Goal: Task Accomplishment & Management: Complete application form

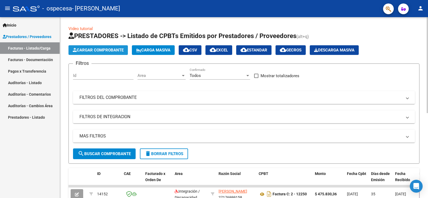
click at [91, 50] on span "Cargar Comprobante" at bounding box center [98, 50] width 51 height 5
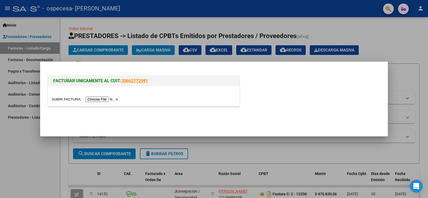
click at [102, 99] on input "file" at bounding box center [86, 99] width 68 height 6
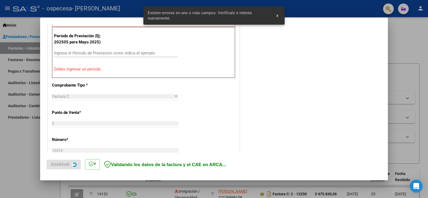
scroll to position [166, 0]
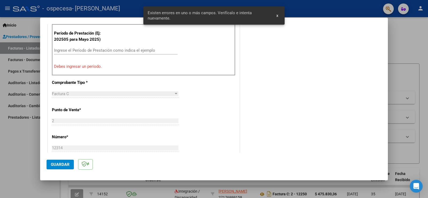
click at [60, 51] on input "Ingrese el Período de Prestación como indica el ejemplo" at bounding box center [116, 50] width 124 height 5
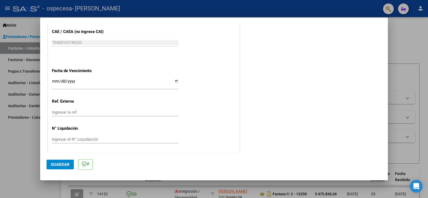
scroll to position [342, 0]
type input "202509"
click at [176, 80] on input "Ingresar la fecha" at bounding box center [115, 82] width 127 height 9
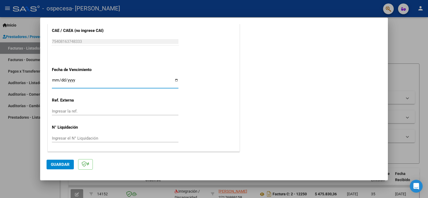
type input "[DATE]"
click at [66, 165] on span "Guardar" at bounding box center [60, 164] width 19 height 5
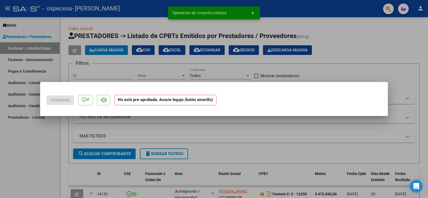
scroll to position [0, 0]
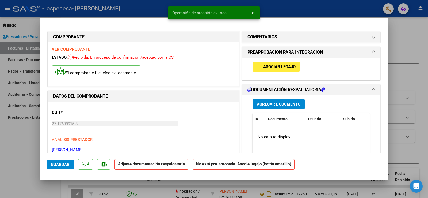
click at [263, 64] on span "Asociar Legajo" at bounding box center [279, 66] width 32 height 5
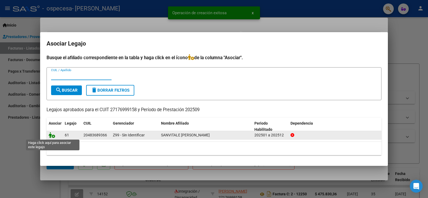
click at [52, 135] on icon at bounding box center [52, 135] width 6 height 6
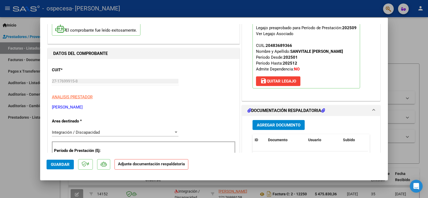
scroll to position [134, 0]
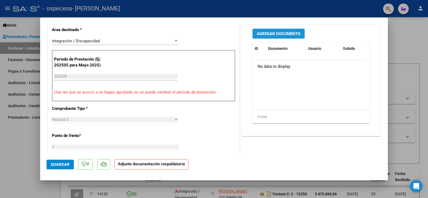
click at [261, 35] on span "Agregar Documento" at bounding box center [279, 33] width 44 height 5
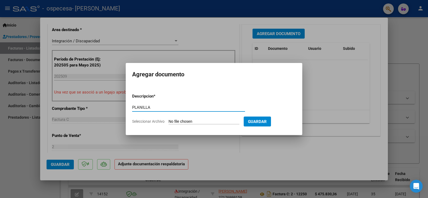
type input "PLANILLA"
click at [193, 120] on input "Seleccionar Archivo" at bounding box center [204, 121] width 71 height 5
type input "C:\fakepath\SAN VITALE - SEPTIEMBRE .pdf"
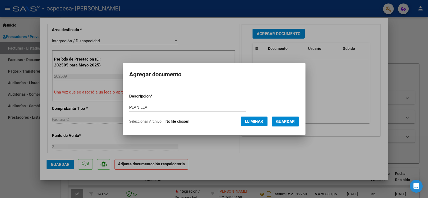
click at [282, 124] on button "Guardar" at bounding box center [285, 121] width 27 height 10
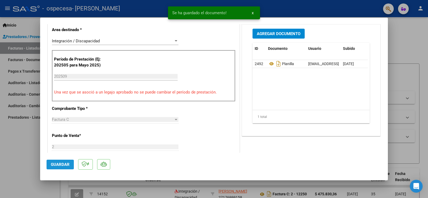
click at [68, 165] on span "Guardar" at bounding box center [60, 164] width 19 height 5
click at [265, 10] on div "Operación de edición exitosa x" at bounding box center [214, 13] width 105 height 26
click at [252, 12] on span "x" at bounding box center [253, 12] width 2 height 5
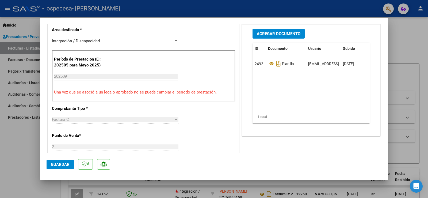
drag, startPoint x: 267, startPoint y: 11, endPoint x: 266, endPoint y: 7, distance: 4.1
click at [267, 10] on div at bounding box center [214, 99] width 428 height 198
type input "$ 0,00"
